Goal: Transaction & Acquisition: Purchase product/service

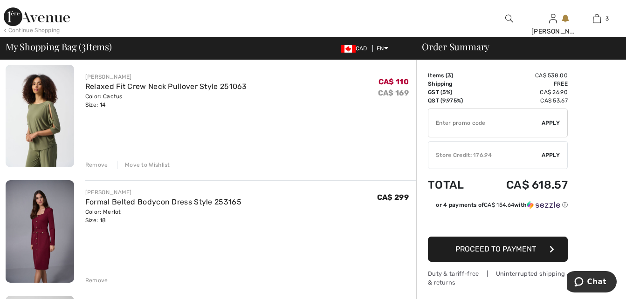
scroll to position [82, 0]
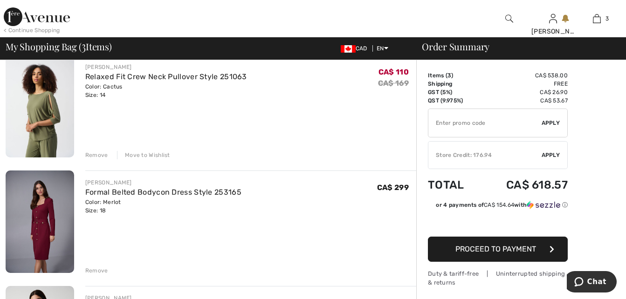
click at [43, 109] on img at bounding box center [40, 106] width 69 height 103
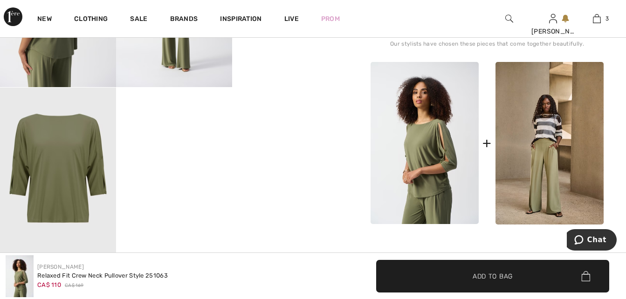
scroll to position [396, 0]
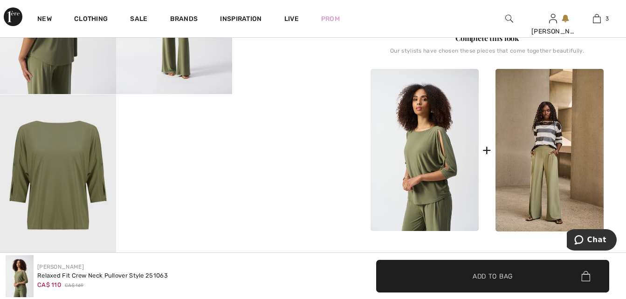
click at [428, 186] on img at bounding box center [425, 150] width 108 height 162
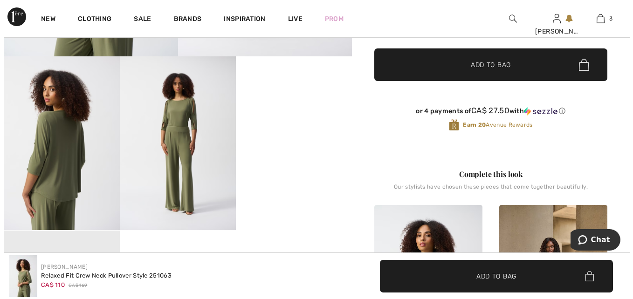
scroll to position [268, 0]
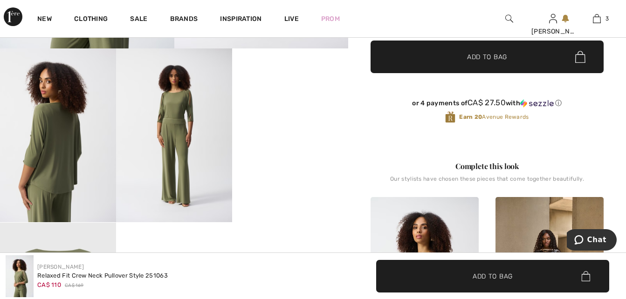
click at [62, 156] on img at bounding box center [58, 135] width 116 height 174
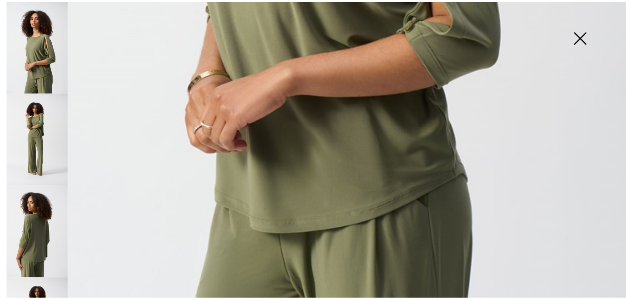
scroll to position [560, 0]
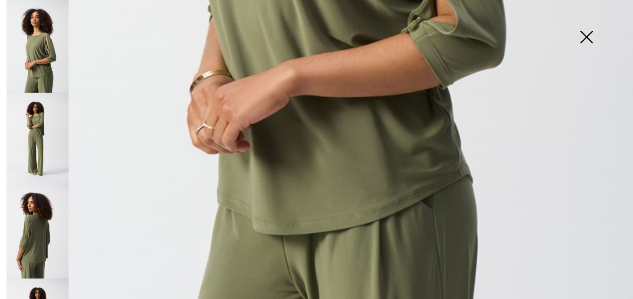
click at [584, 35] on img at bounding box center [586, 38] width 47 height 48
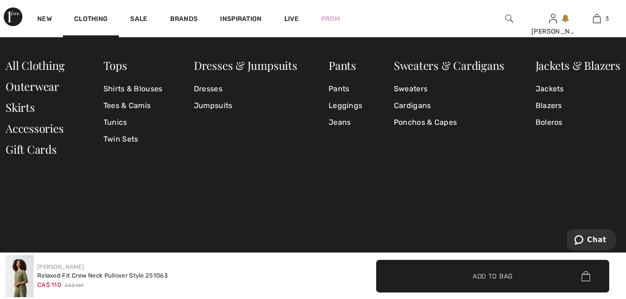
scroll to position [280, 0]
click at [548, 106] on link "Blazers" at bounding box center [578, 105] width 85 height 17
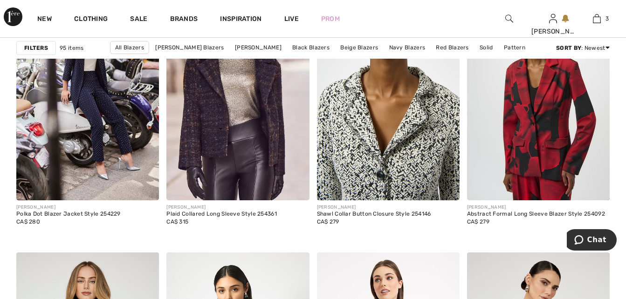
scroll to position [665, 0]
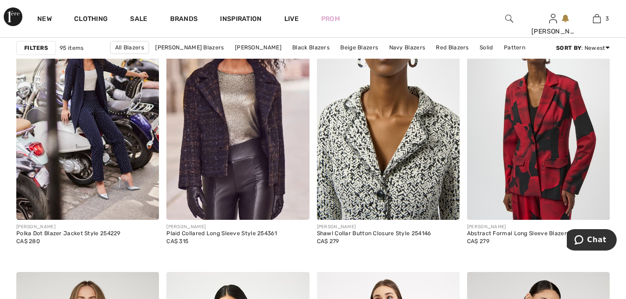
click at [396, 186] on img at bounding box center [388, 113] width 143 height 214
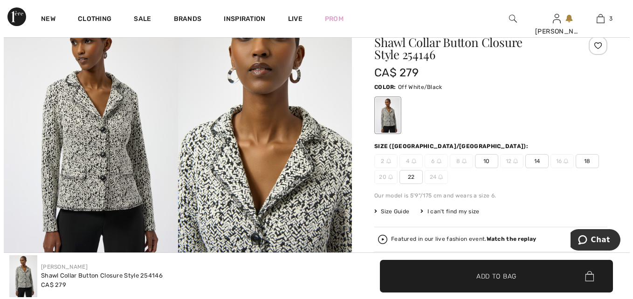
scroll to position [35, 0]
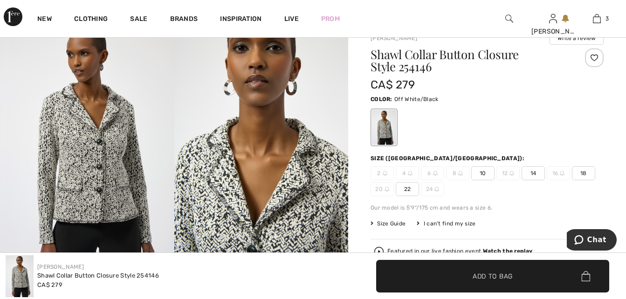
click at [271, 193] on img at bounding box center [261, 151] width 174 height 261
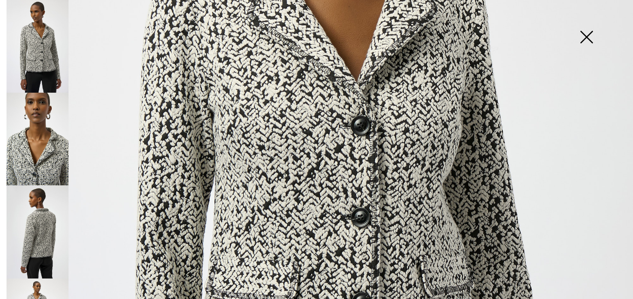
scroll to position [303, 0]
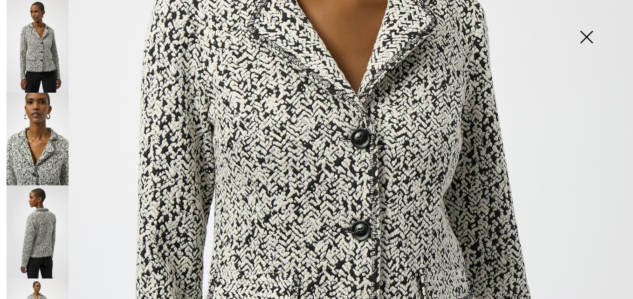
click at [44, 225] on img at bounding box center [38, 232] width 62 height 93
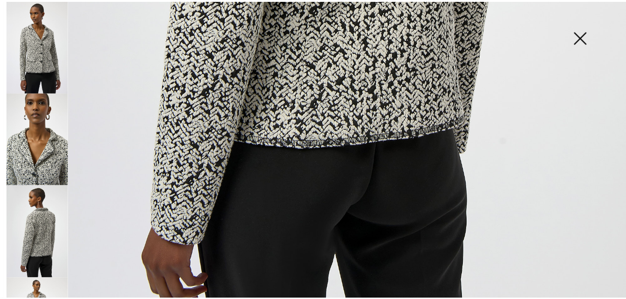
scroll to position [595, 0]
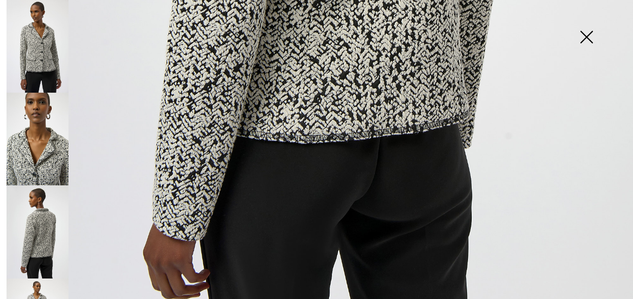
click at [581, 33] on img at bounding box center [586, 38] width 47 height 48
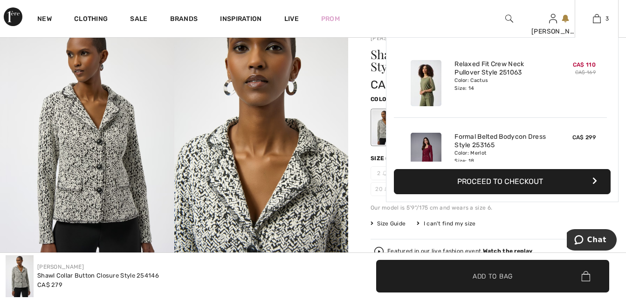
click at [468, 181] on button "Proceed to Checkout" at bounding box center [502, 181] width 217 height 25
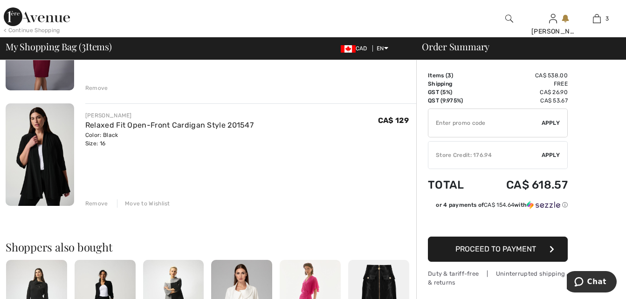
scroll to position [268, 0]
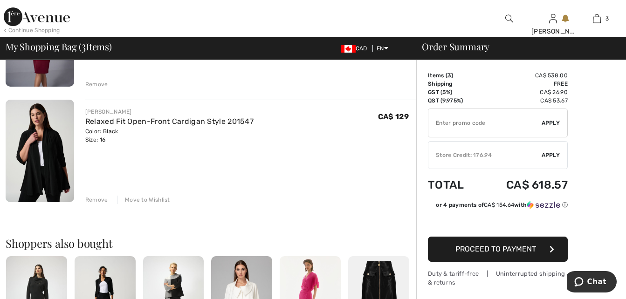
click at [144, 199] on div "Move to Wishlist" at bounding box center [143, 200] width 53 height 8
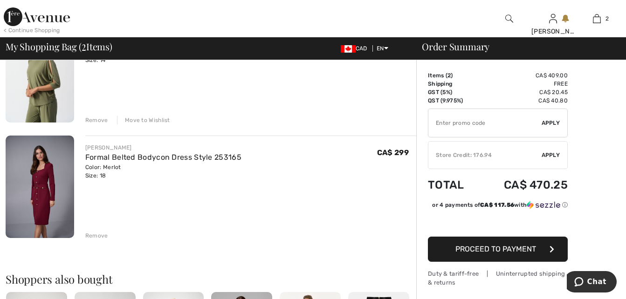
scroll to position [93, 0]
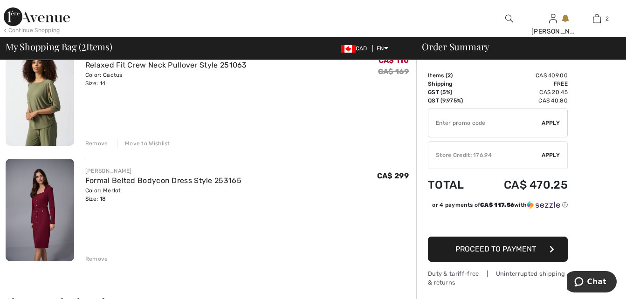
click at [95, 255] on div "Remove" at bounding box center [96, 259] width 23 height 8
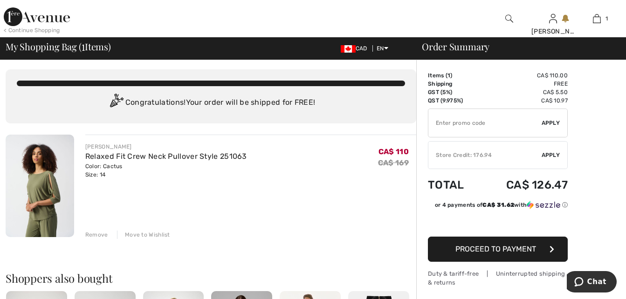
scroll to position [0, 0]
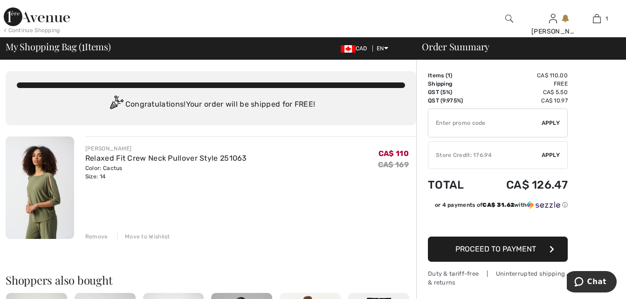
click at [550, 153] on span "Apply" at bounding box center [551, 155] width 19 height 8
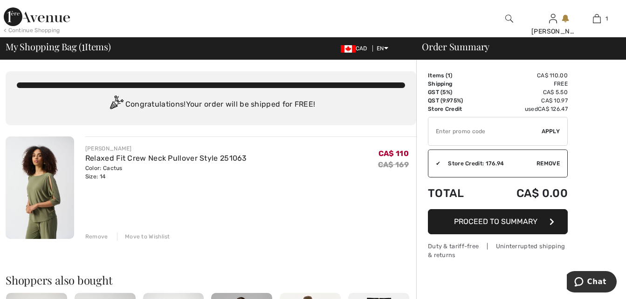
click at [485, 222] on span "Proceed to Summary" at bounding box center [495, 221] width 83 height 9
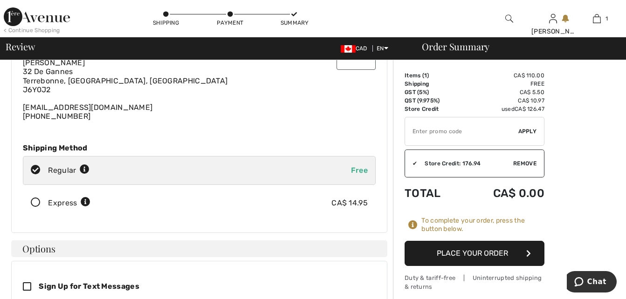
scroll to position [58, 0]
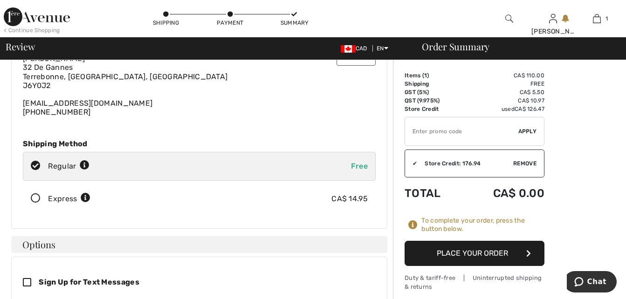
click at [466, 255] on button "Place Your Order" at bounding box center [475, 253] width 140 height 25
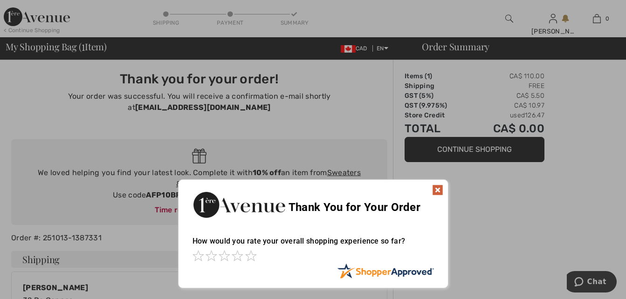
click at [438, 189] on img at bounding box center [437, 190] width 11 height 11
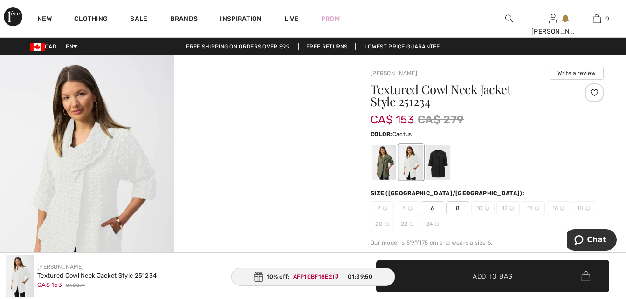
click at [385, 166] on div at bounding box center [384, 162] width 24 height 35
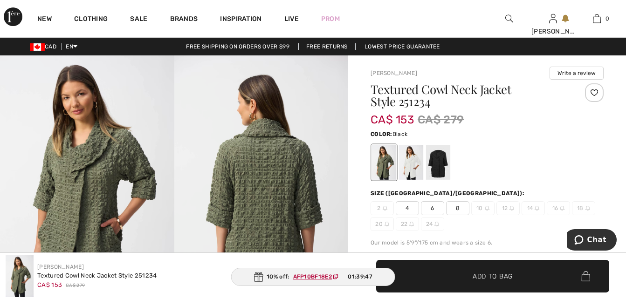
click at [440, 163] on div at bounding box center [438, 162] width 24 height 35
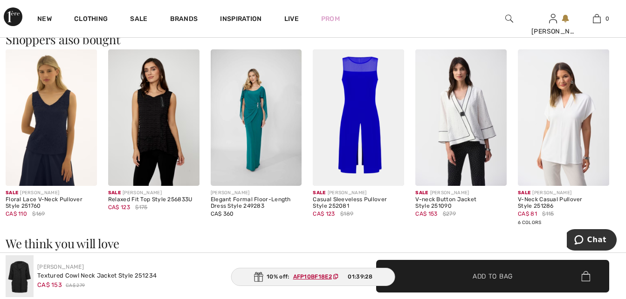
scroll to position [583, 0]
click at [455, 157] on img at bounding box center [461, 117] width 91 height 137
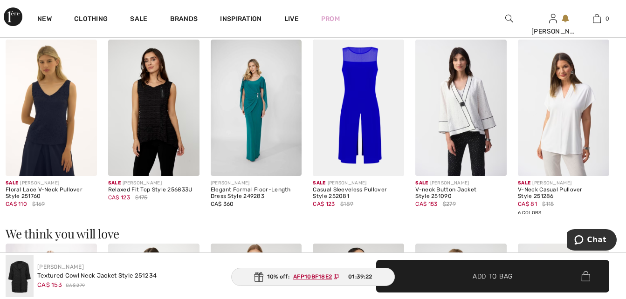
scroll to position [595, 0]
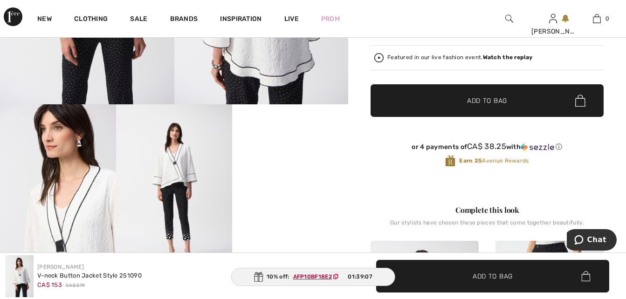
scroll to position [210, 0]
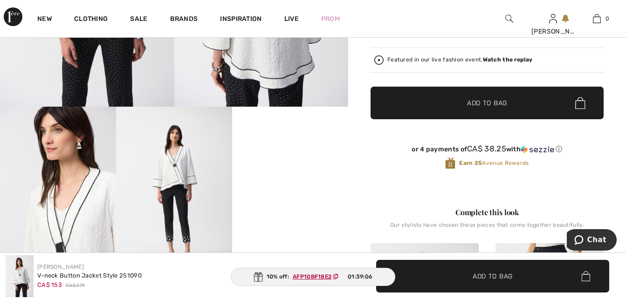
click at [302, 165] on video "Your browser does not support the video tag." at bounding box center [290, 136] width 116 height 58
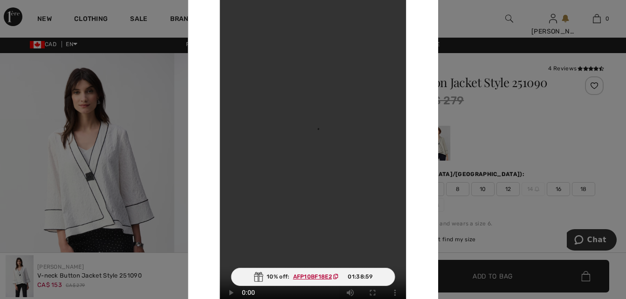
scroll to position [0, 0]
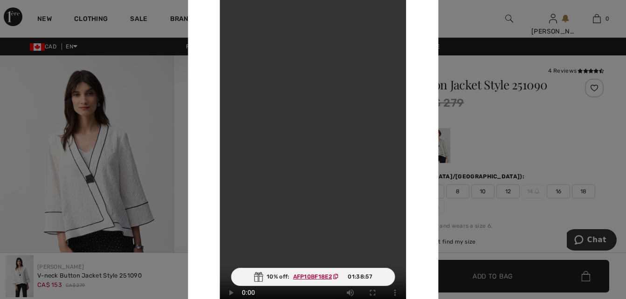
drag, startPoint x: 92, startPoint y: 94, endPoint x: 203, endPoint y: 97, distance: 111.1
click at [93, 94] on div at bounding box center [313, 149] width 626 height 299
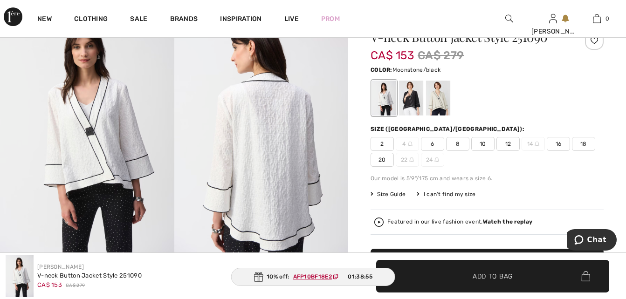
scroll to position [35, 0]
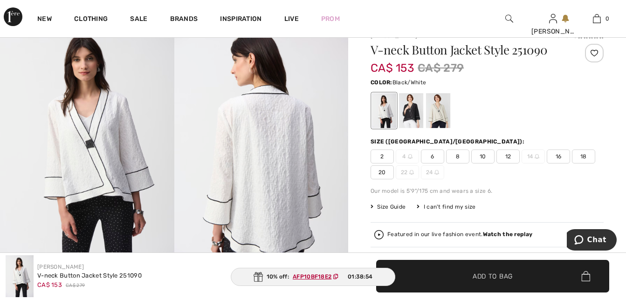
click at [413, 102] on div at bounding box center [411, 110] width 24 height 35
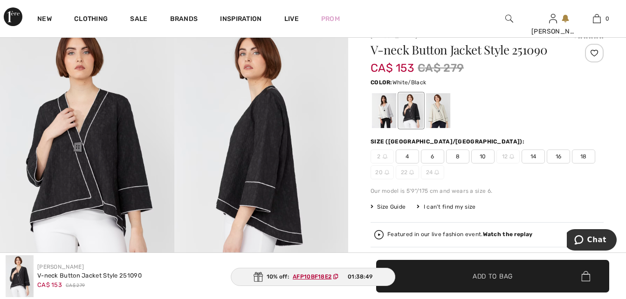
click at [380, 116] on div at bounding box center [384, 110] width 24 height 35
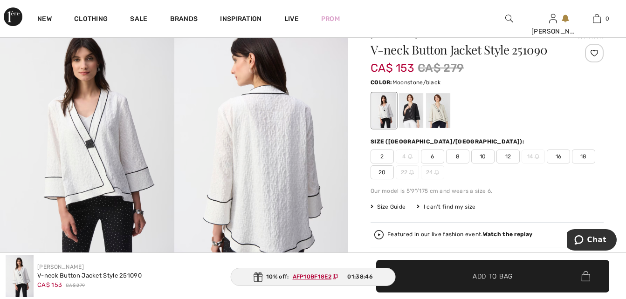
click at [433, 111] on div at bounding box center [438, 110] width 24 height 35
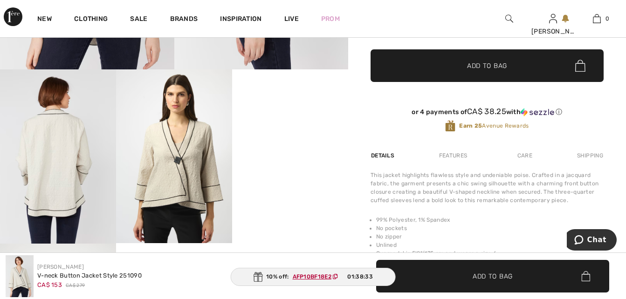
scroll to position [315, 0]
